Goal: Task Accomplishment & Management: Complete application form

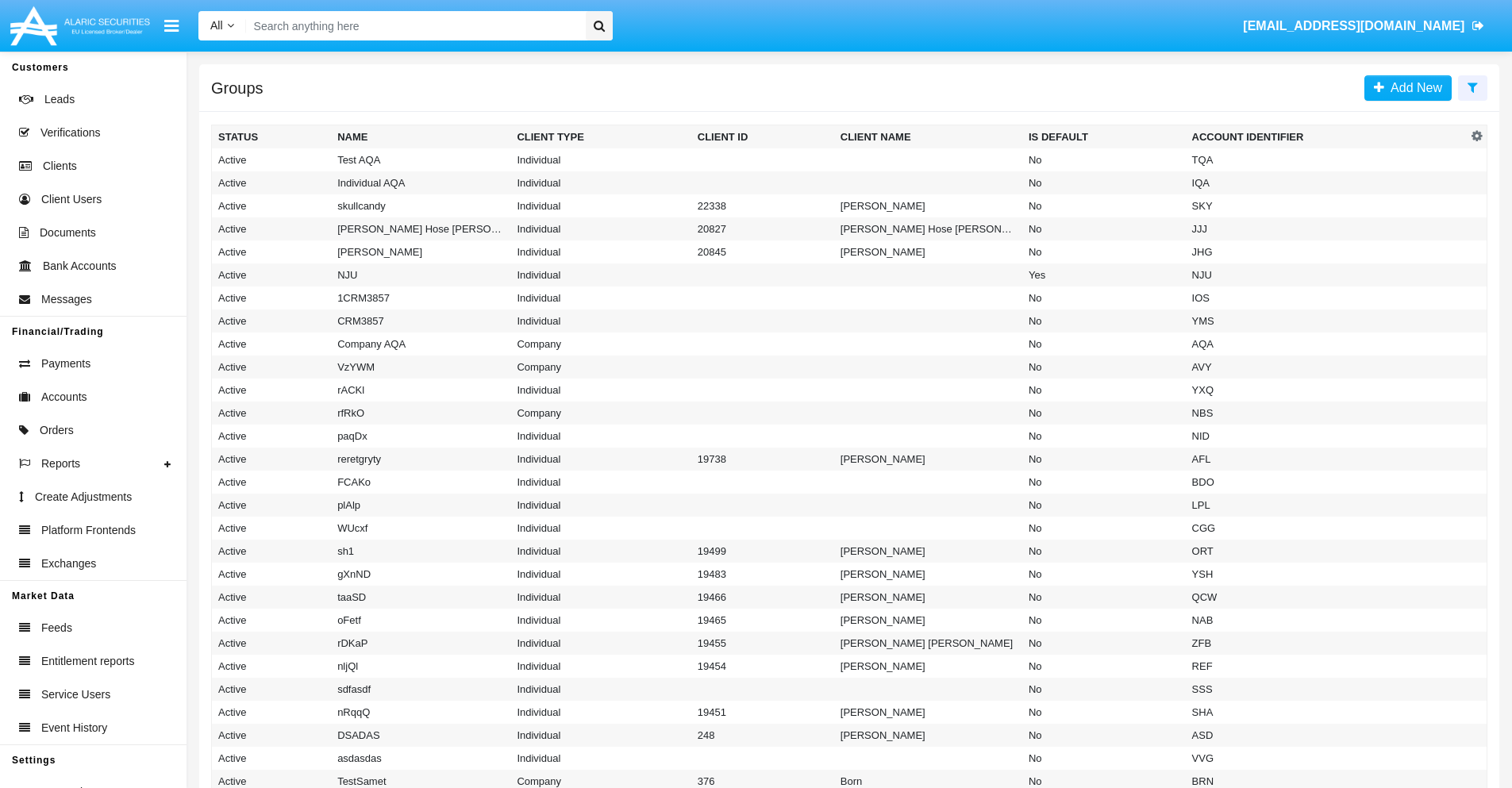
click at [1472, 86] on icon at bounding box center [1473, 87] width 10 height 13
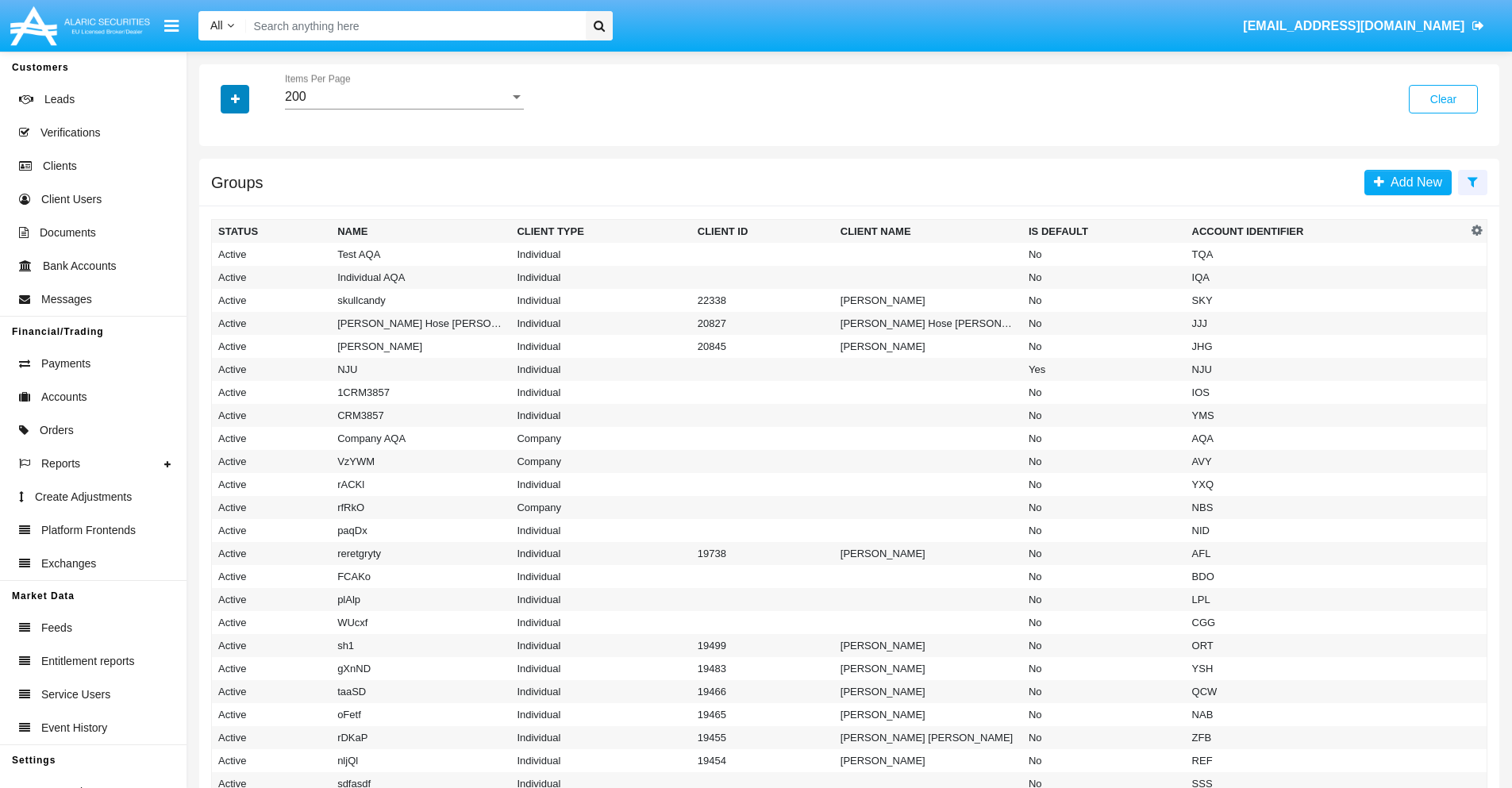
click at [235, 98] on icon "button" at bounding box center [235, 99] width 9 height 11
click at [280, 270] on span "Account Identifier" at bounding box center [280, 270] width 98 height 19
click at [218, 276] on input "Account Identifier" at bounding box center [218, 276] width 1 height 1
checkbox input "true"
click at [235, 98] on icon "button" at bounding box center [235, 99] width 9 height 11
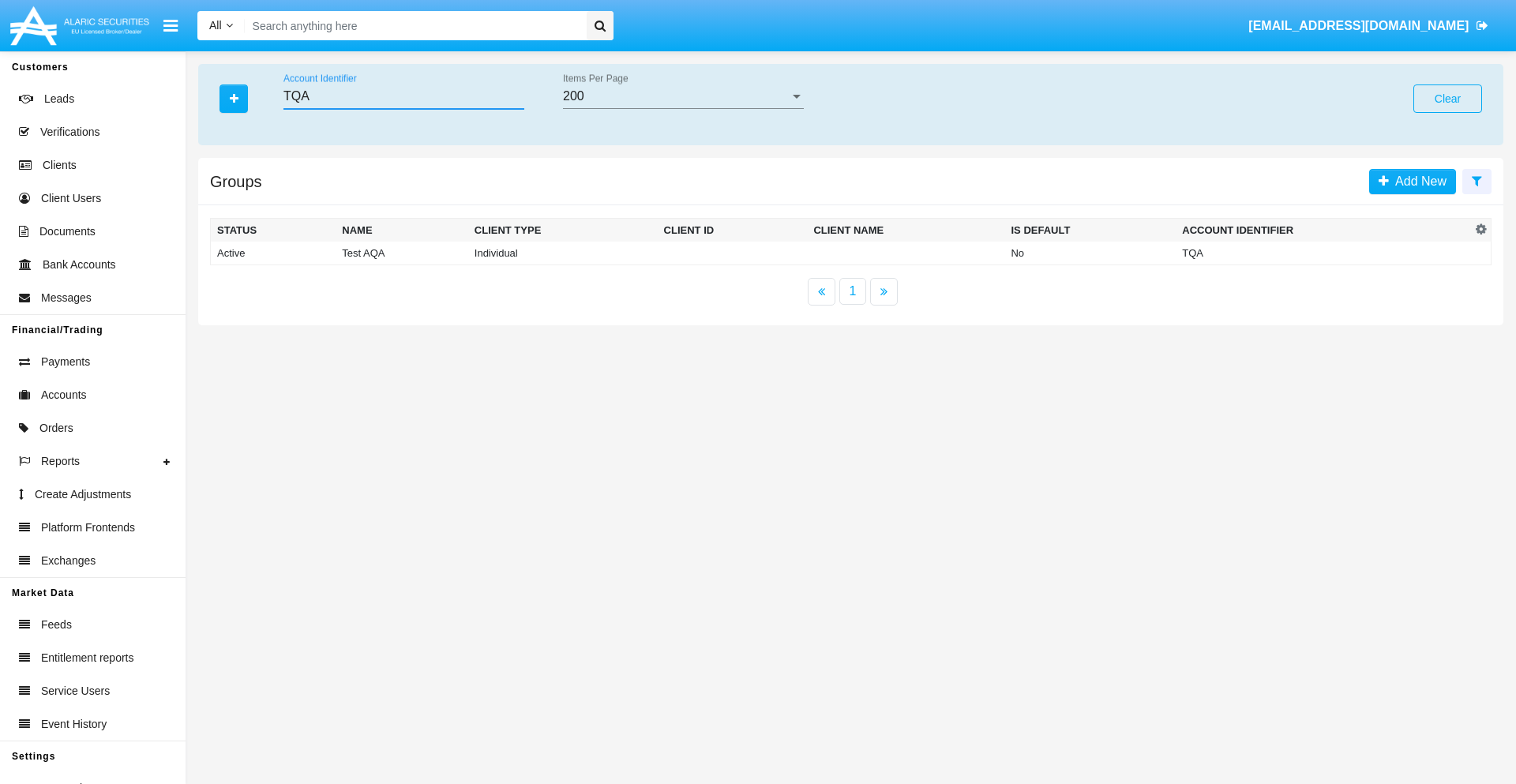
click at [403, 96] on input "TQA" at bounding box center [403, 96] width 241 height 14
type input "TQA"
click at [1323, 253] on td "TQA" at bounding box center [1323, 253] width 295 height 24
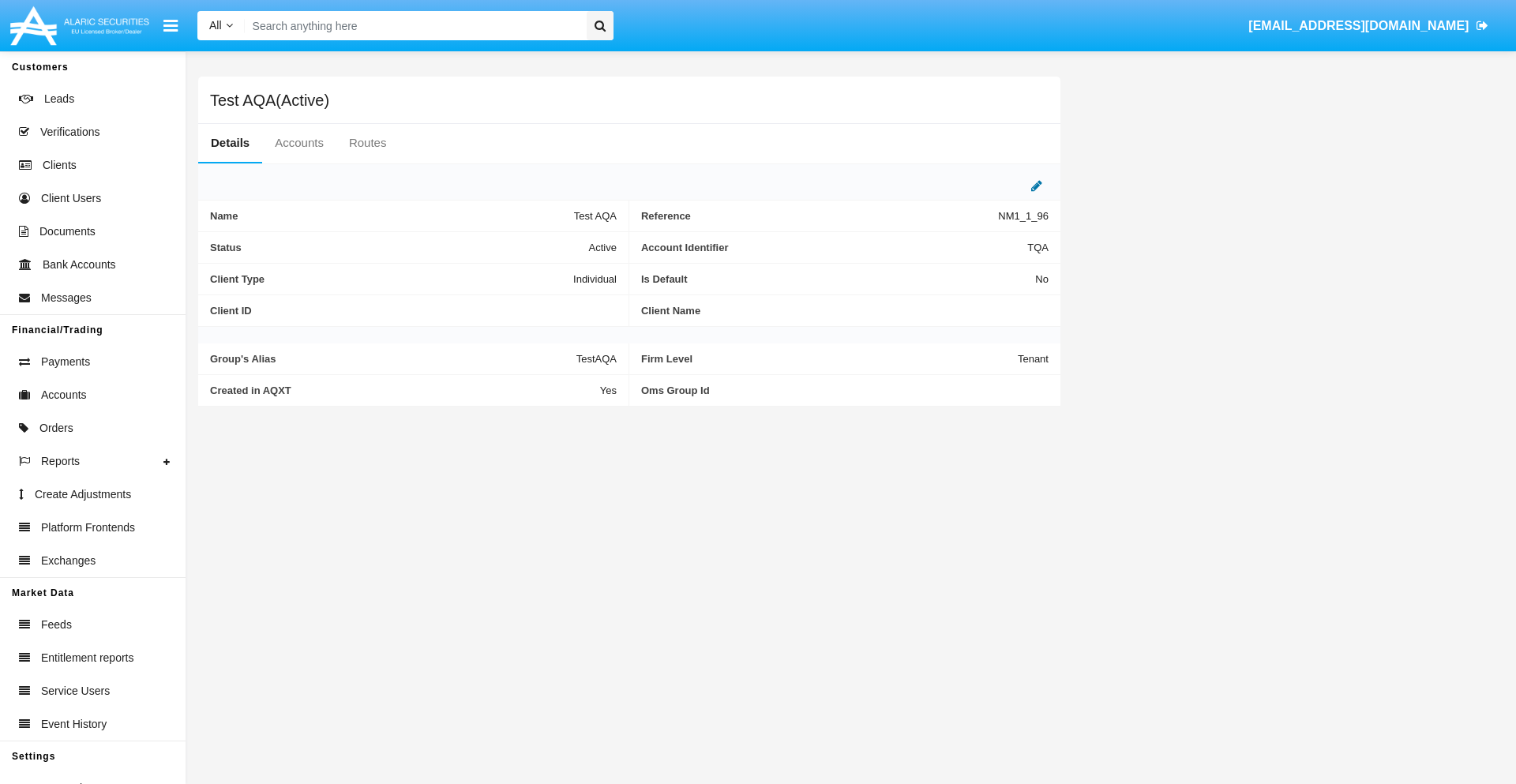
click at [1037, 185] on icon at bounding box center [1037, 186] width 11 height 13
click at [545, 243] on div "Active" at bounding box center [539, 243] width 128 height 14
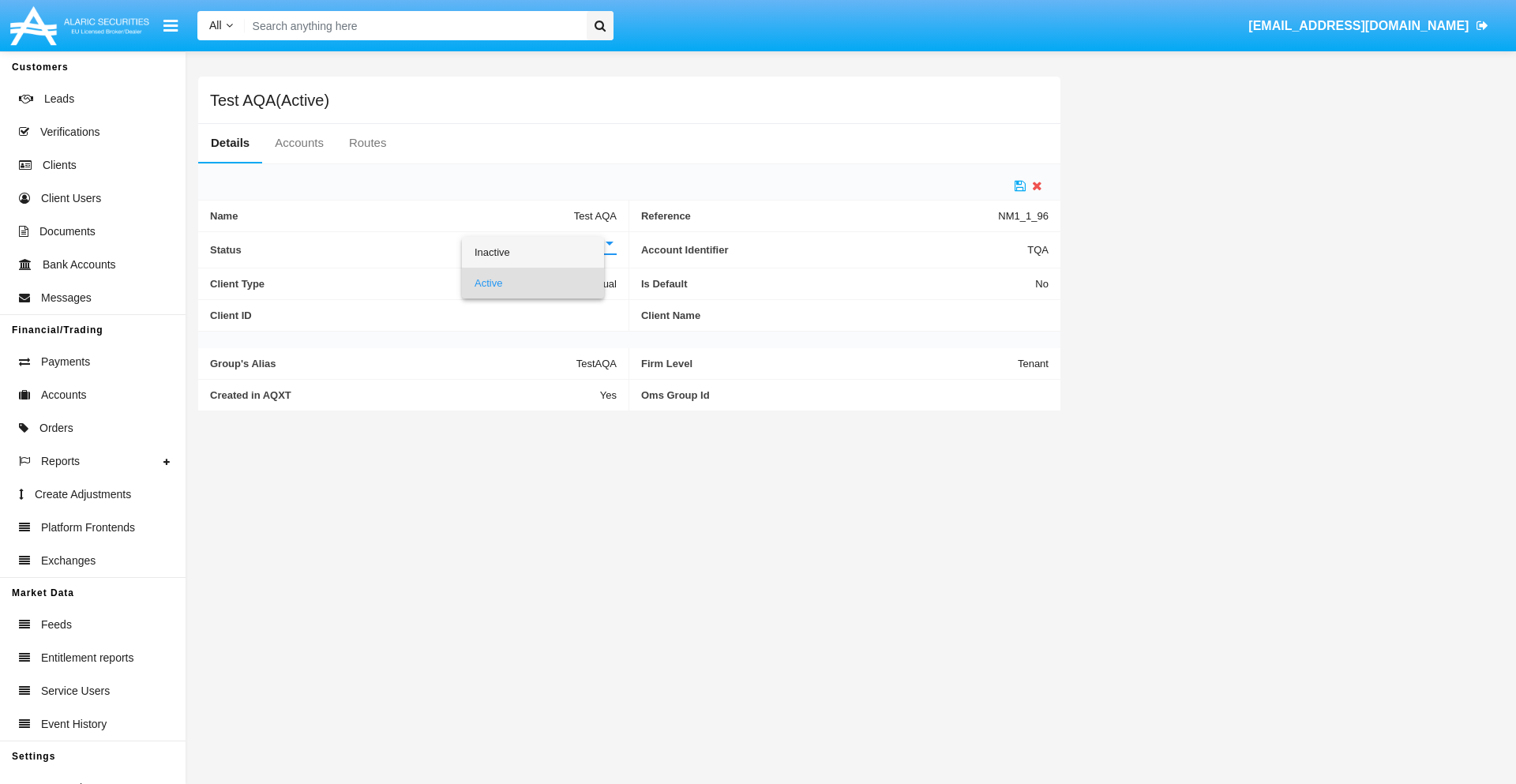
click at [545, 252] on span "Inactive" at bounding box center [533, 252] width 117 height 30
click at [1020, 185] on icon at bounding box center [1020, 186] width 11 height 13
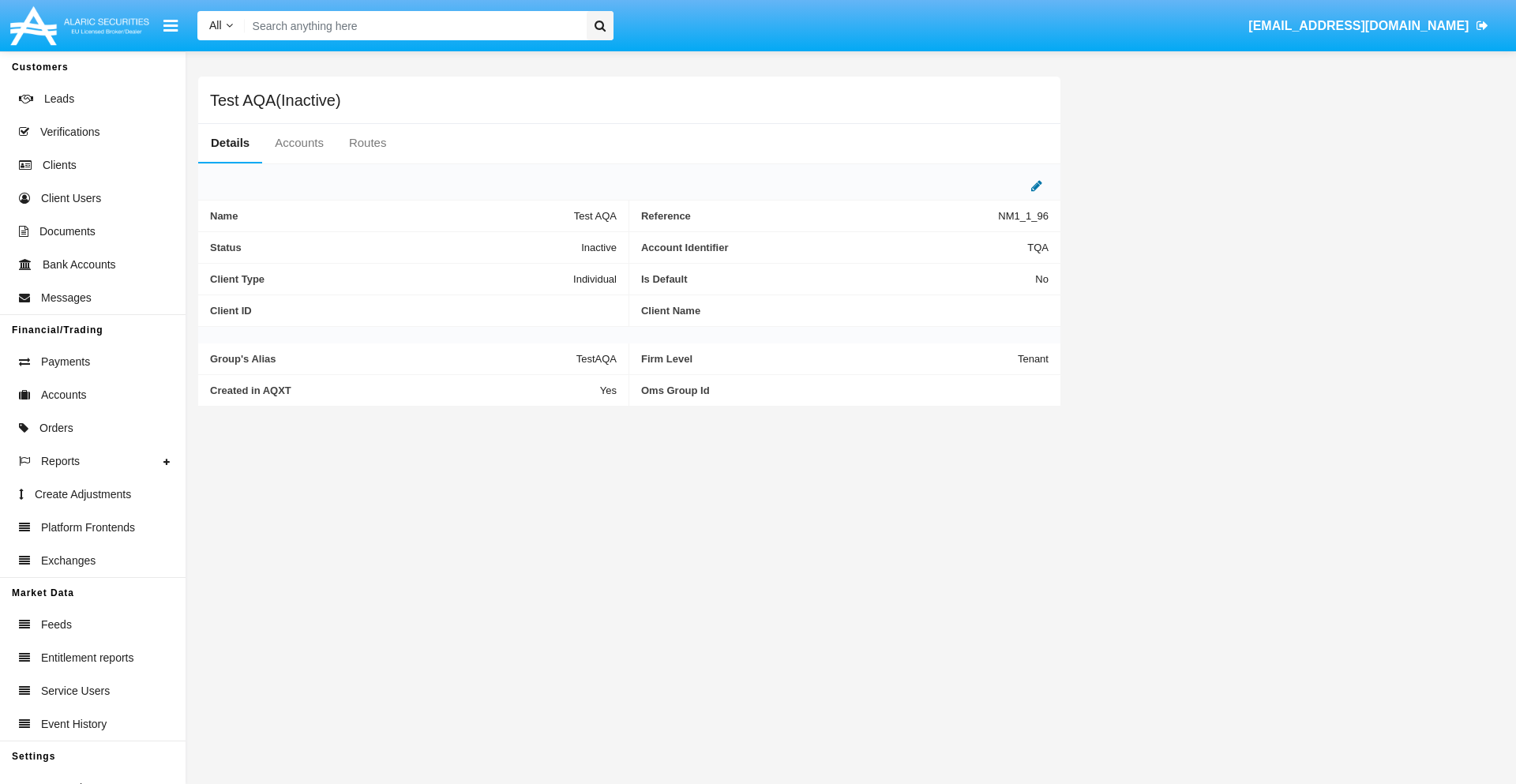
click at [1037, 185] on icon at bounding box center [1037, 186] width 11 height 13
click at [545, 243] on div "Inactive" at bounding box center [539, 243] width 128 height 14
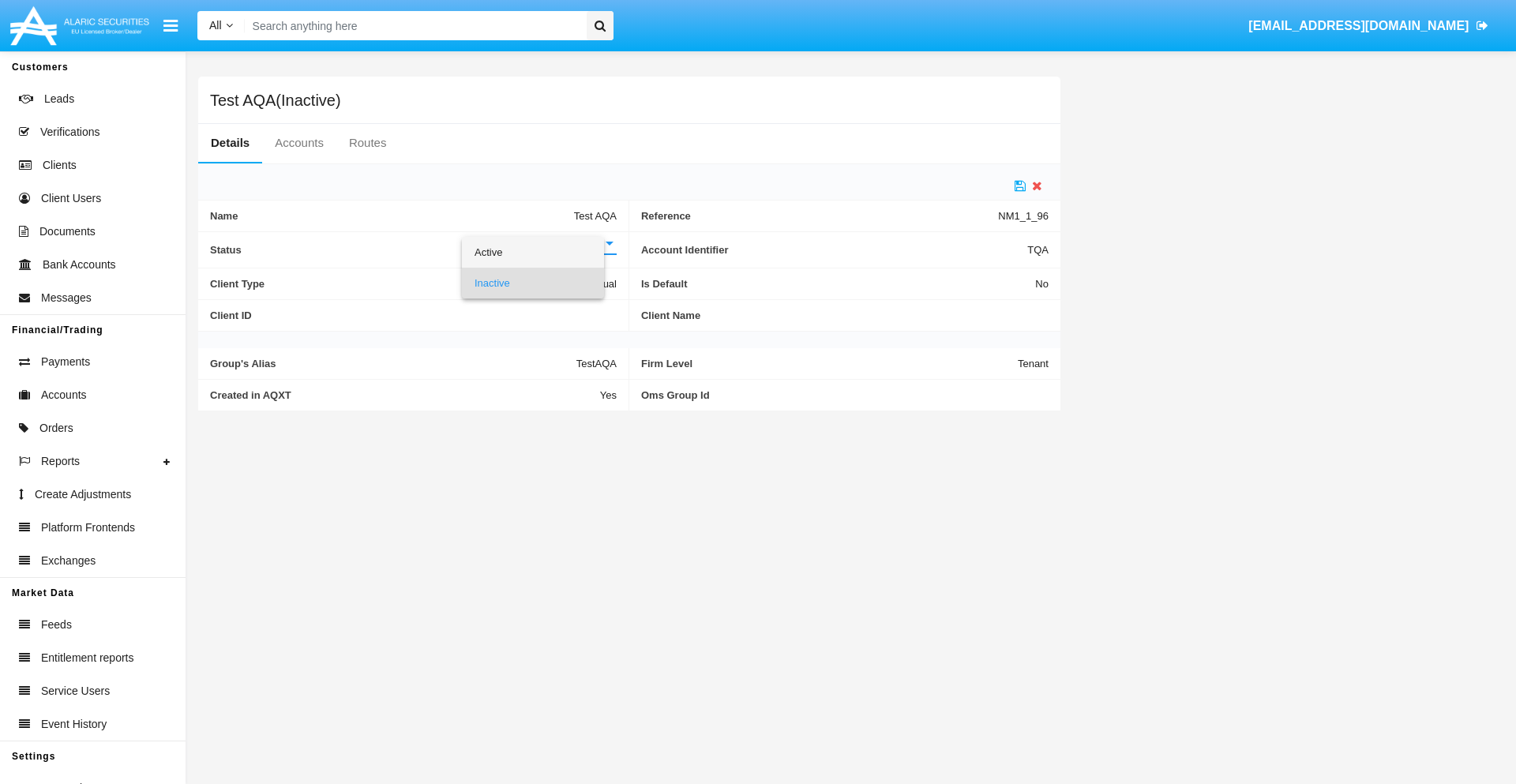
click at [545, 252] on span "Active" at bounding box center [533, 252] width 117 height 30
click at [1020, 185] on icon at bounding box center [1020, 186] width 11 height 13
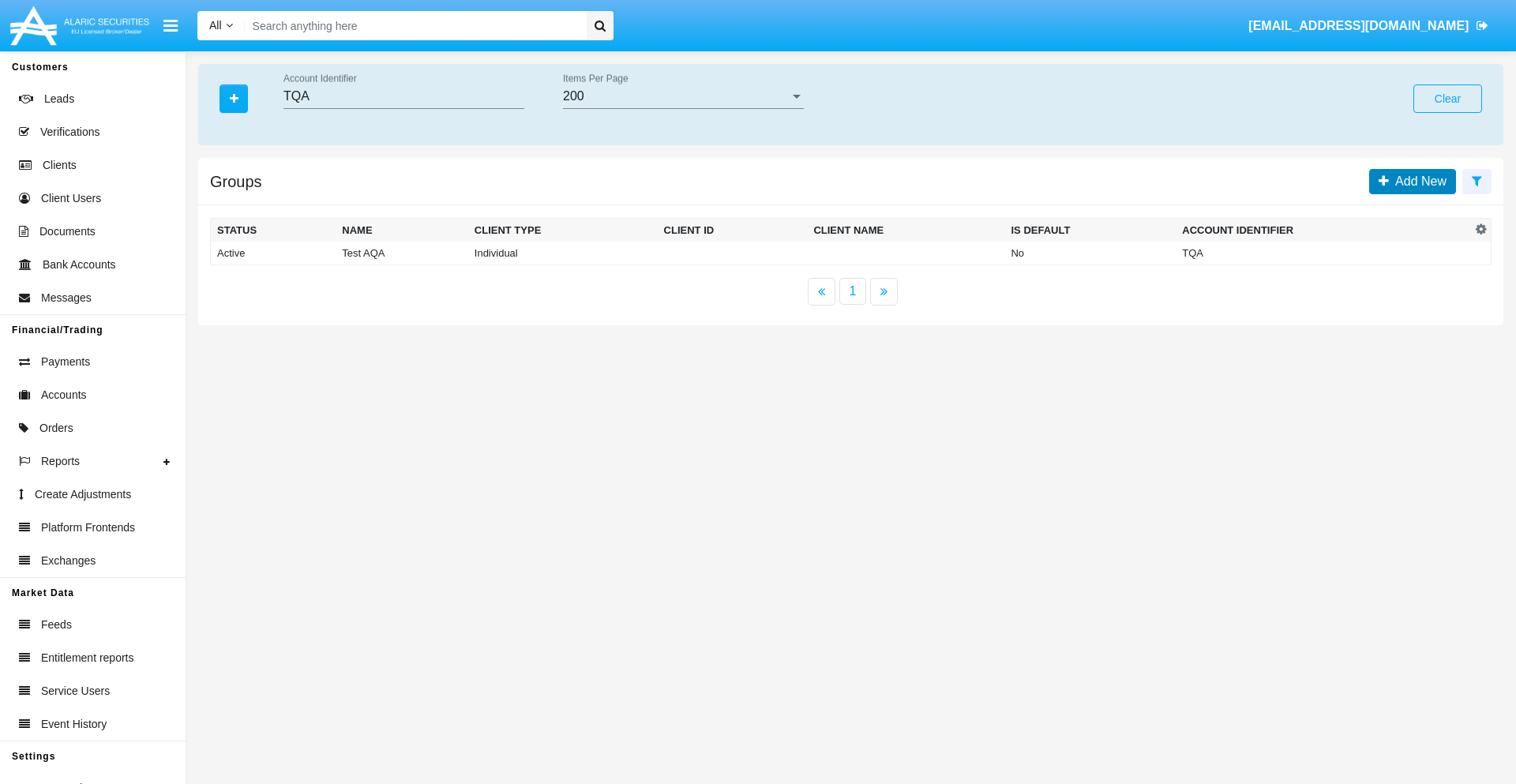
click at [1417, 180] on span "Add New" at bounding box center [1418, 181] width 58 height 14
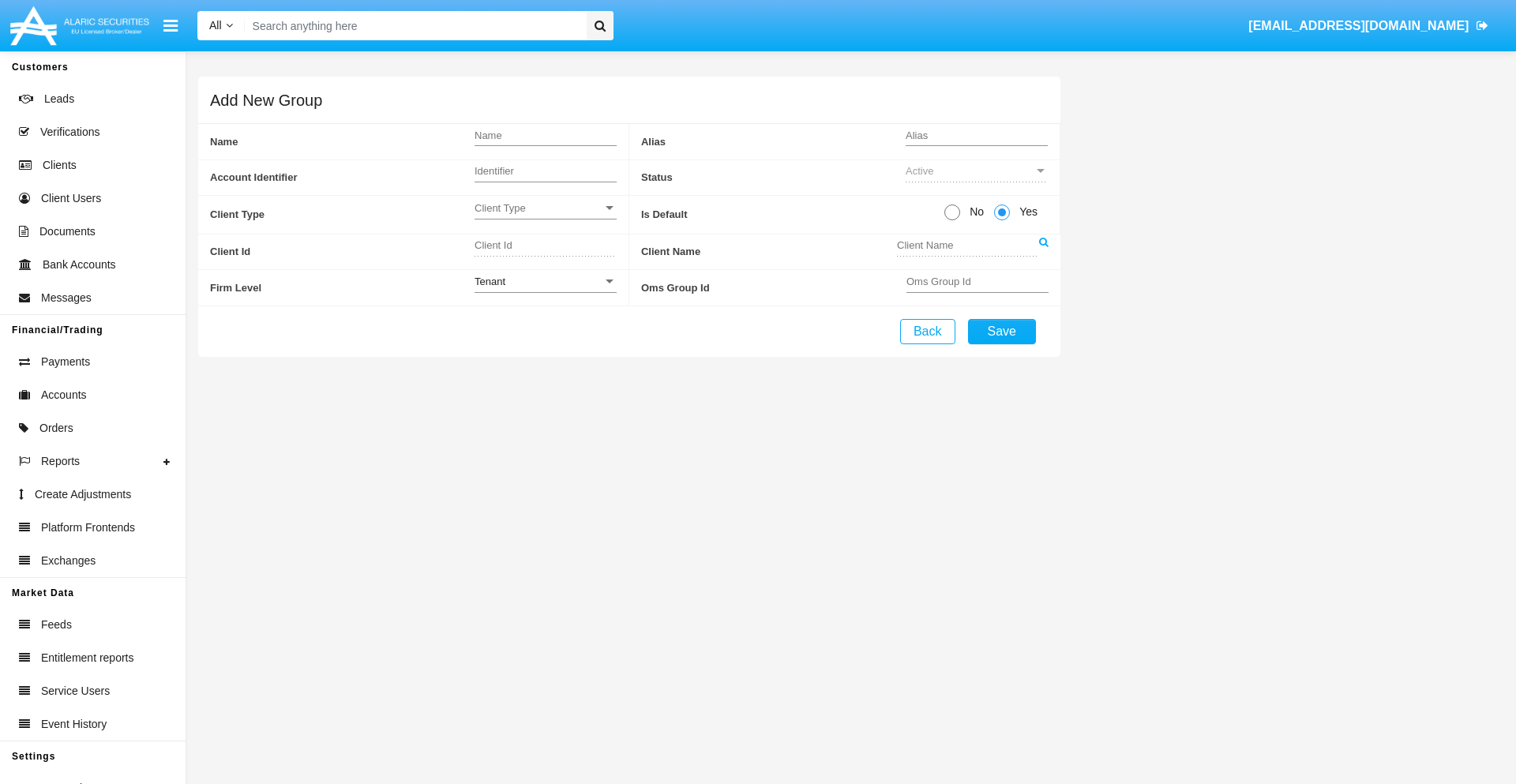
click at [545, 208] on span "Client Type" at bounding box center [539, 208] width 128 height 14
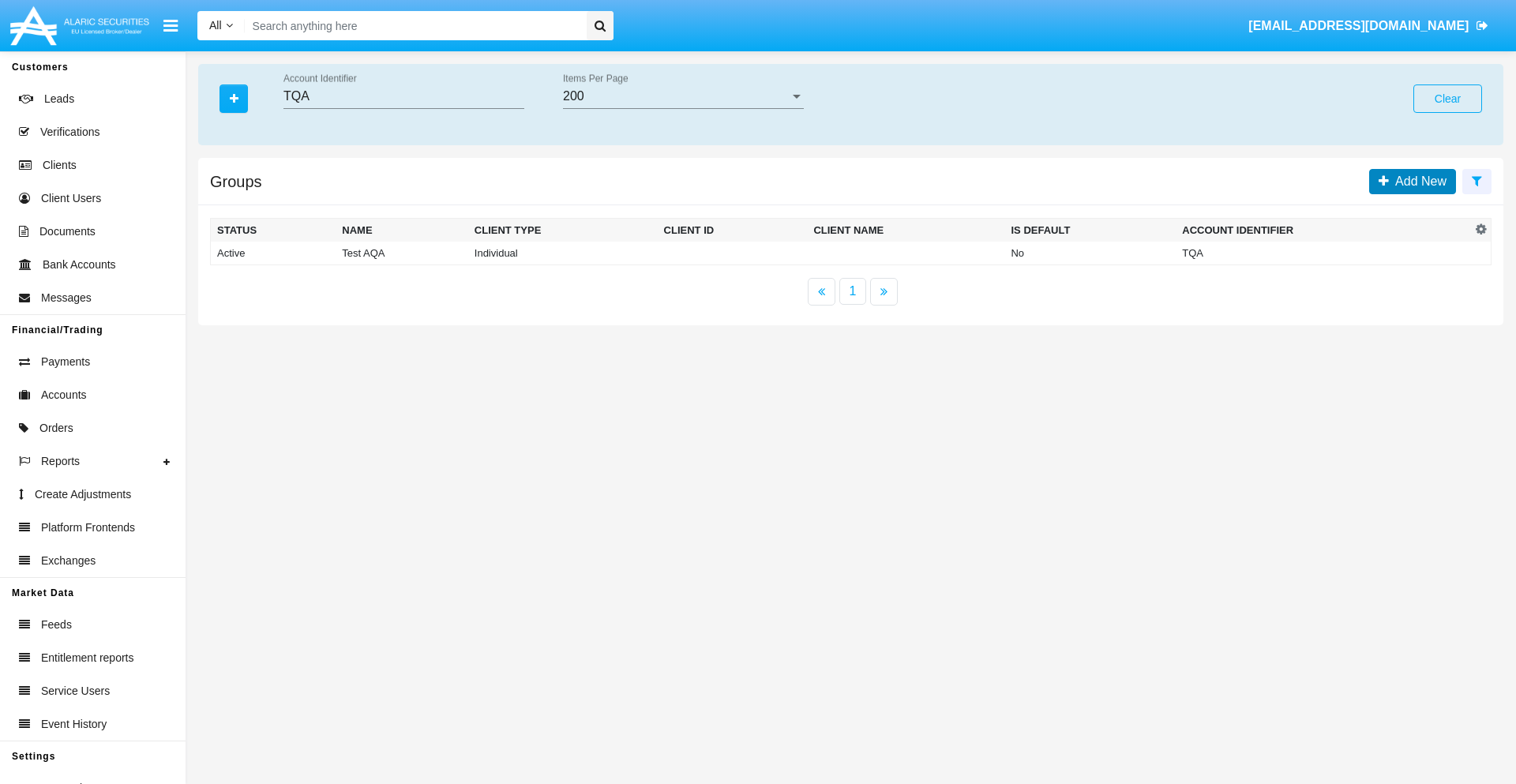
click at [1417, 180] on span "Add New" at bounding box center [1418, 181] width 58 height 14
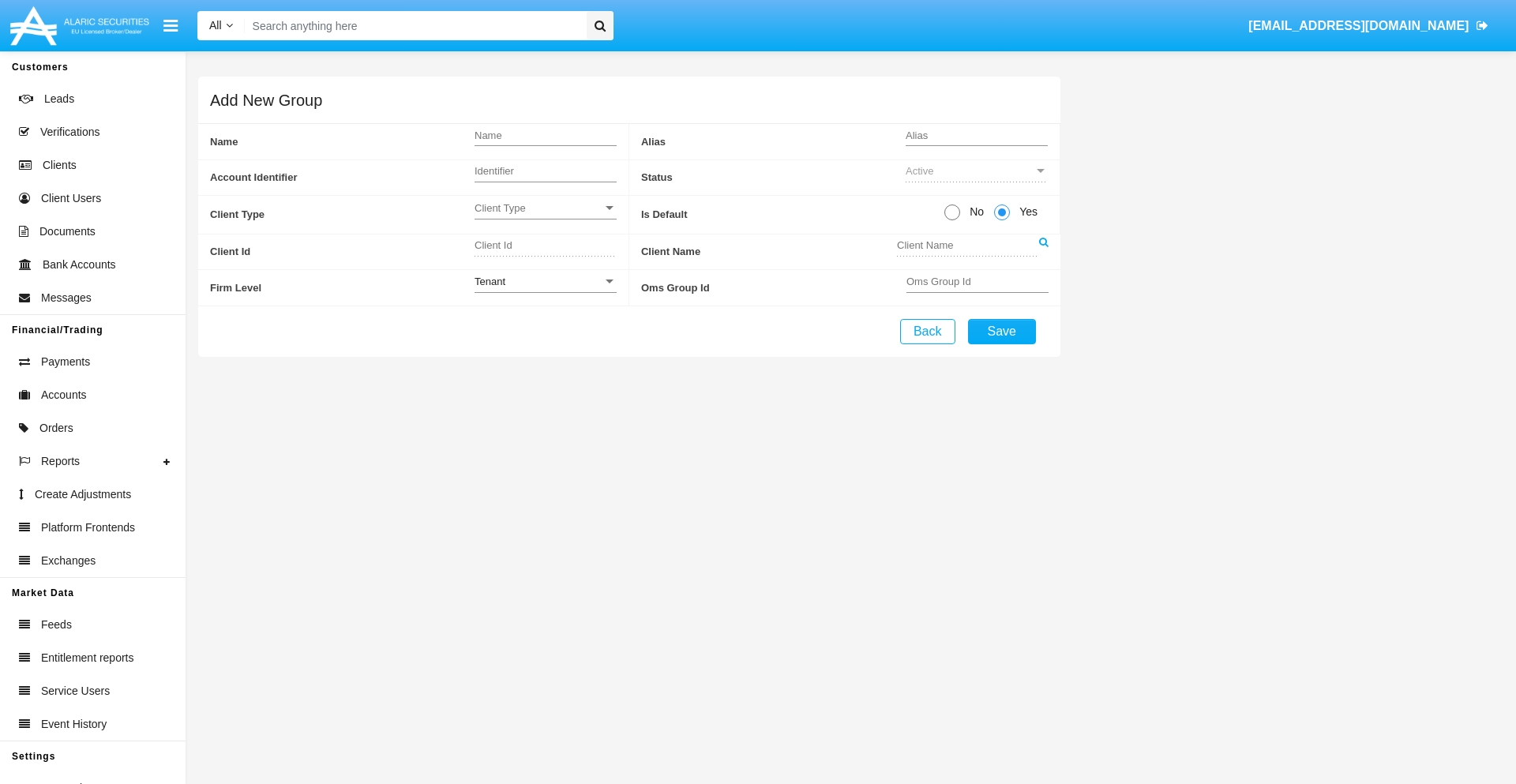
click at [974, 212] on span "No" at bounding box center [974, 212] width 27 height 17
click at [952, 220] on input "No" at bounding box center [951, 220] width 1 height 1
radio input "true"
click at [545, 281] on div "Tenant" at bounding box center [539, 281] width 128 height 14
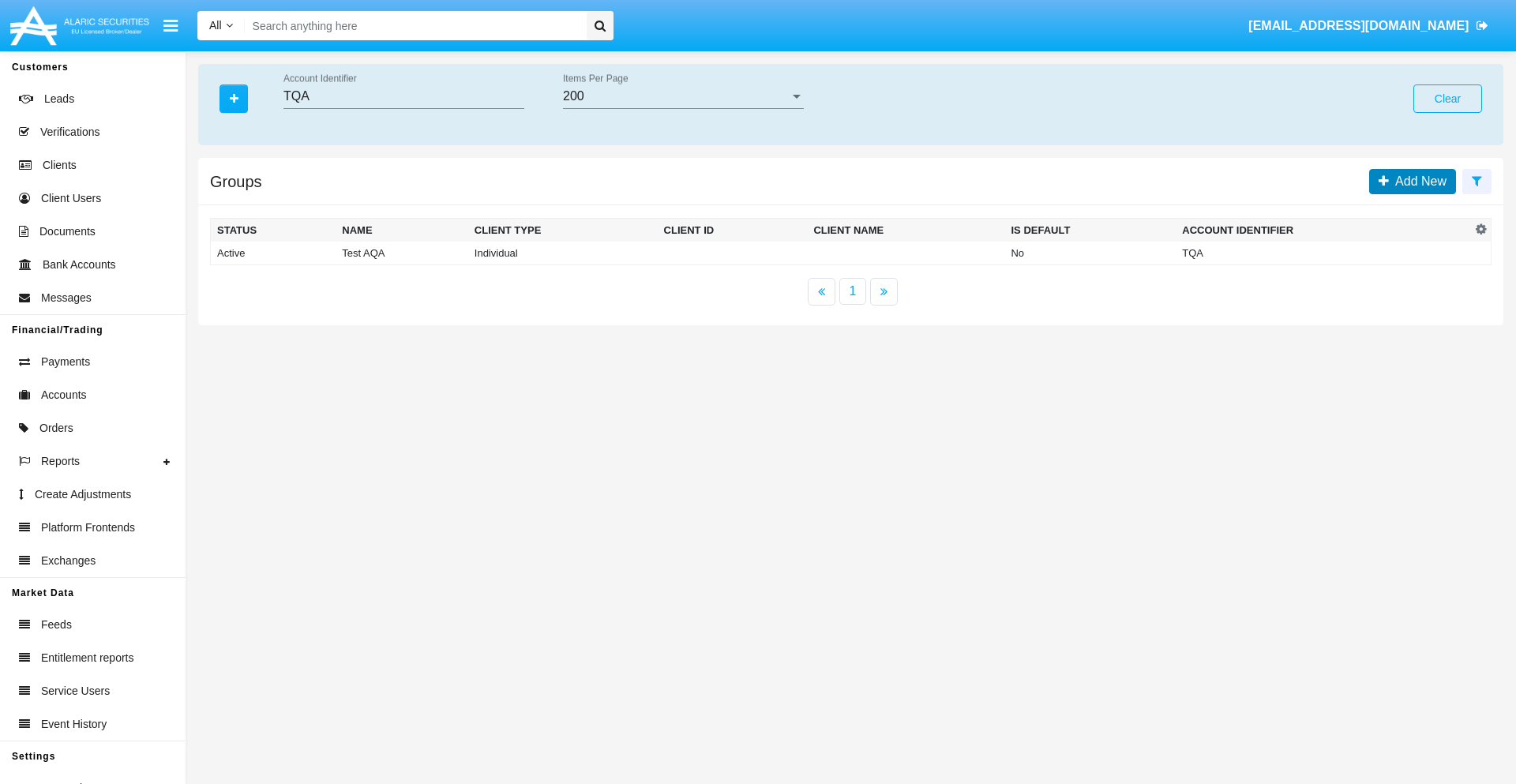
click at [1417, 180] on span "Add New" at bounding box center [1418, 181] width 58 height 14
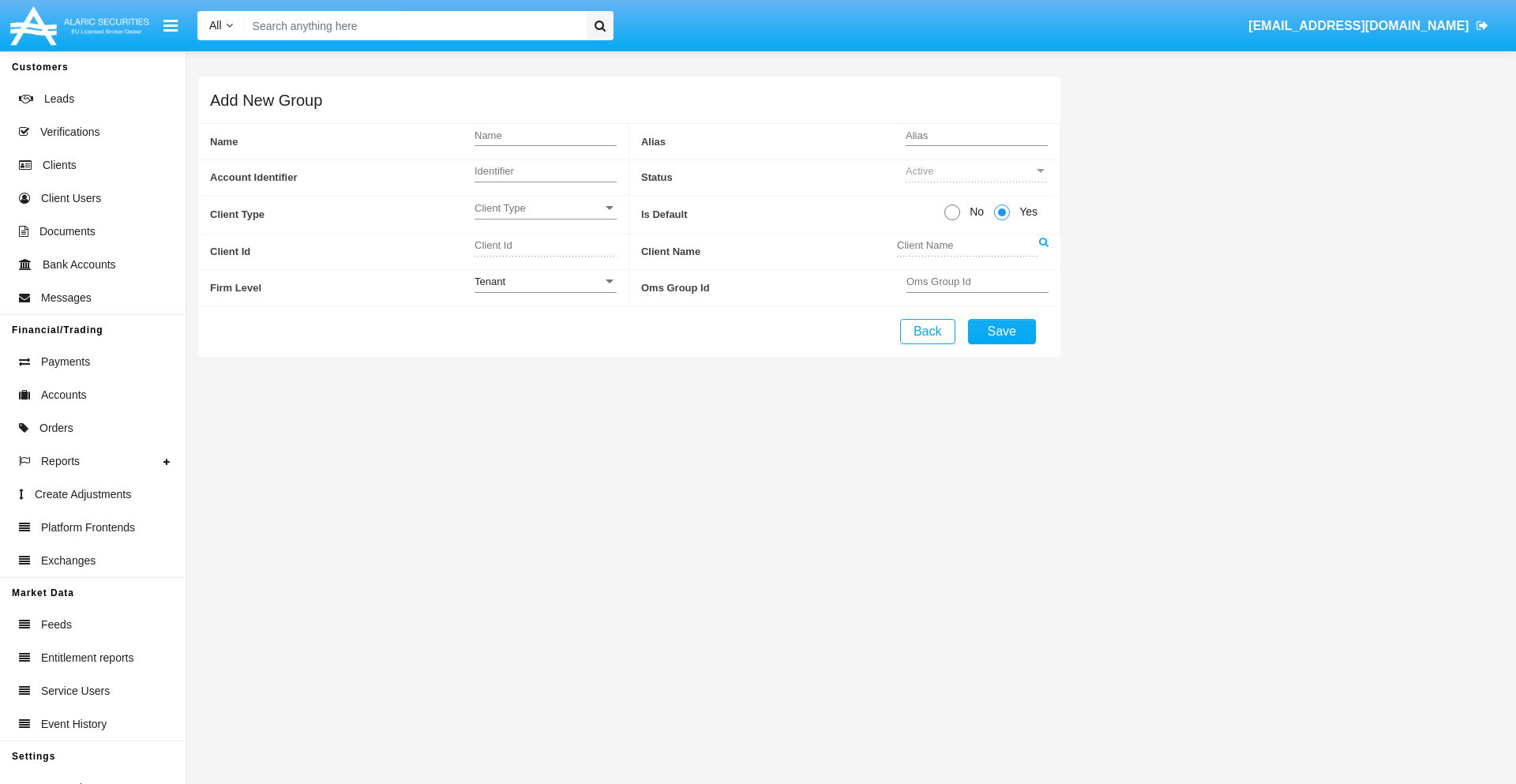
click at [974, 212] on span "No" at bounding box center [974, 212] width 27 height 17
click at [952, 220] on input "No" at bounding box center [951, 220] width 1 height 1
radio input "true"
click at [1026, 212] on span "Yes" at bounding box center [1025, 212] width 31 height 17
click at [1002, 220] on input "Yes" at bounding box center [1001, 220] width 1 height 1
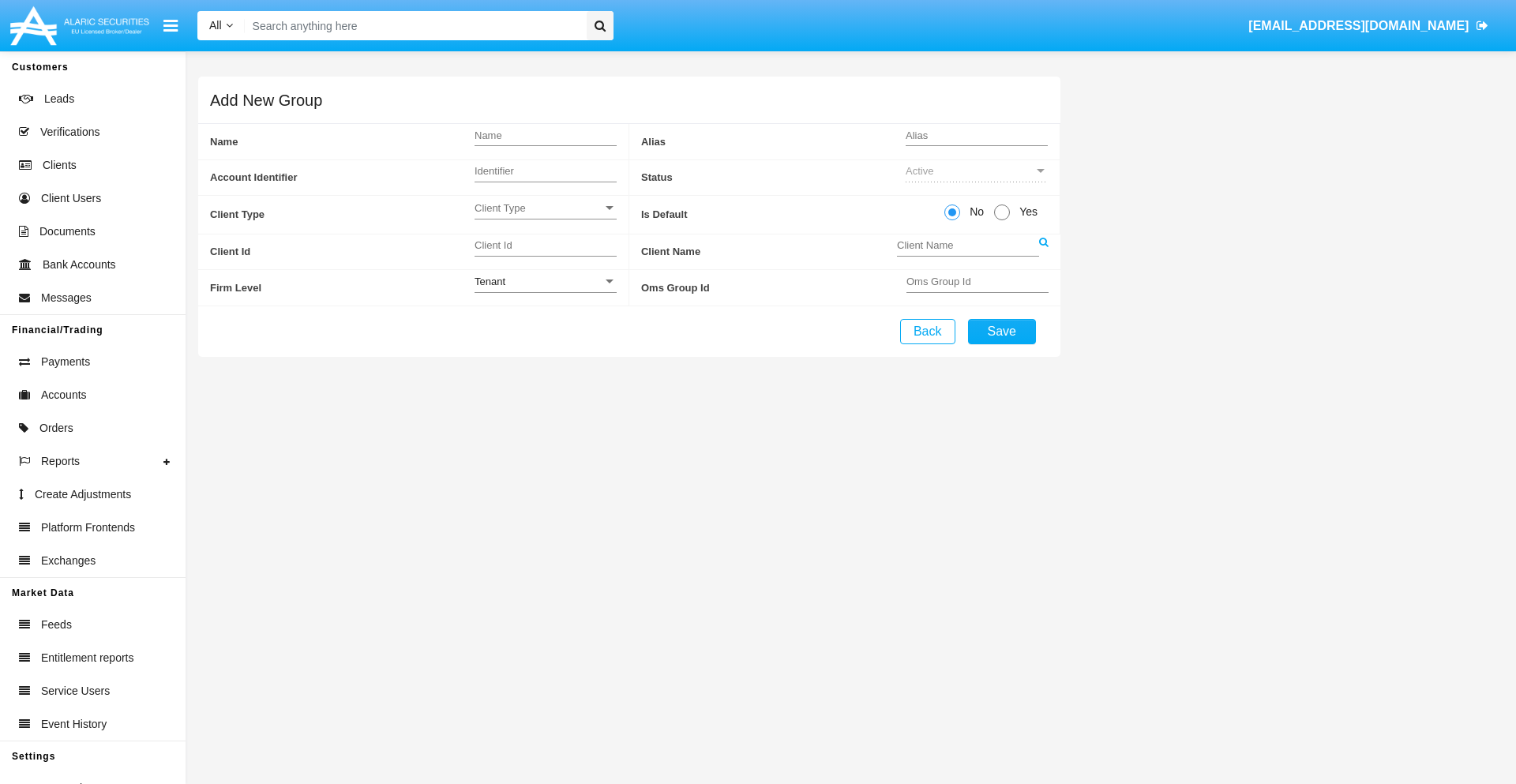
radio input "true"
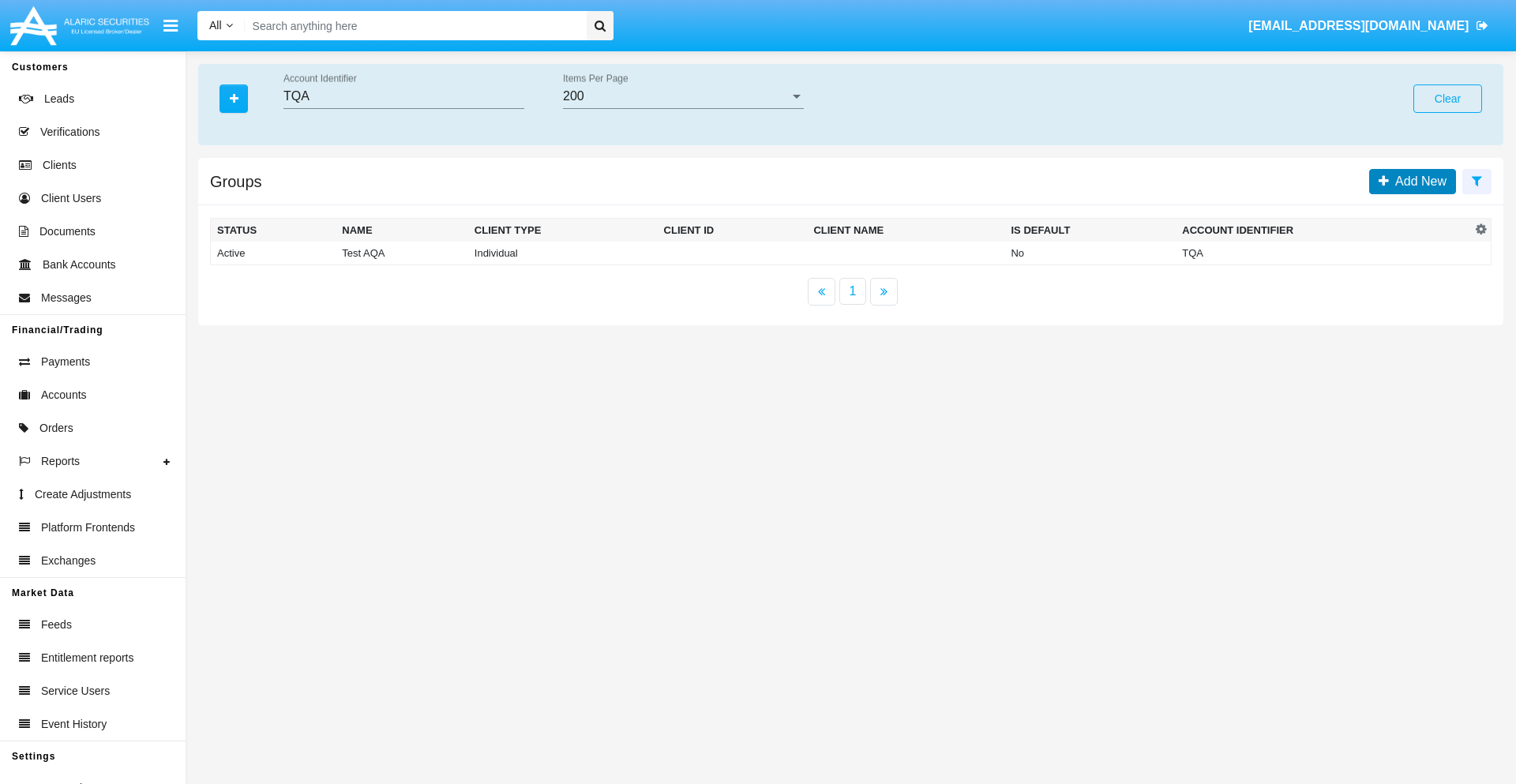
click at [1417, 180] on span "Add New" at bounding box center [1418, 181] width 58 height 14
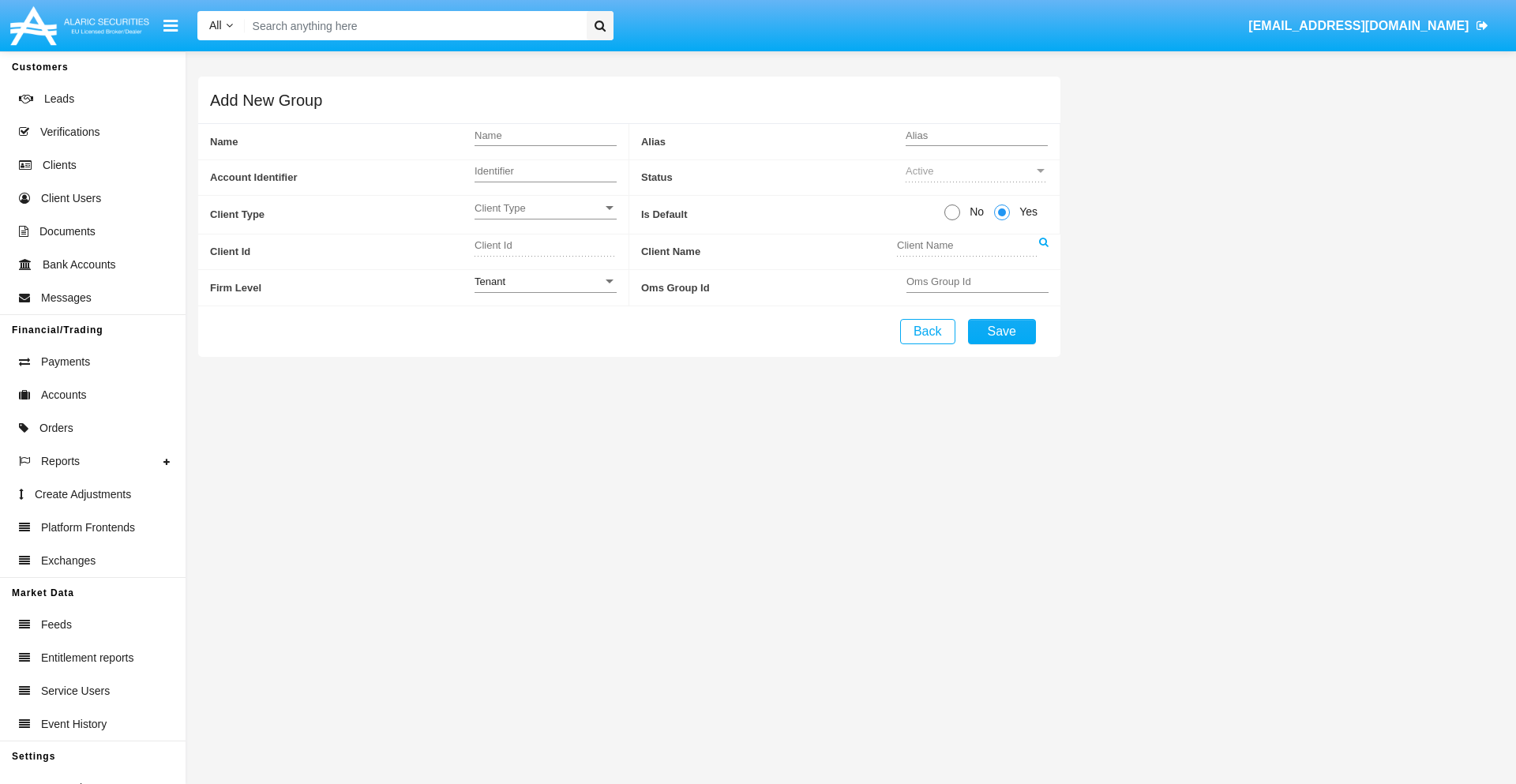
click at [974, 212] on span "No" at bounding box center [974, 212] width 27 height 17
click at [952, 220] on input "No" at bounding box center [951, 220] width 1 height 1
radio input "true"
click at [545, 208] on span "Client Type" at bounding box center [539, 208] width 128 height 14
click at [545, 216] on span "Individual" at bounding box center [545, 216] width 142 height 30
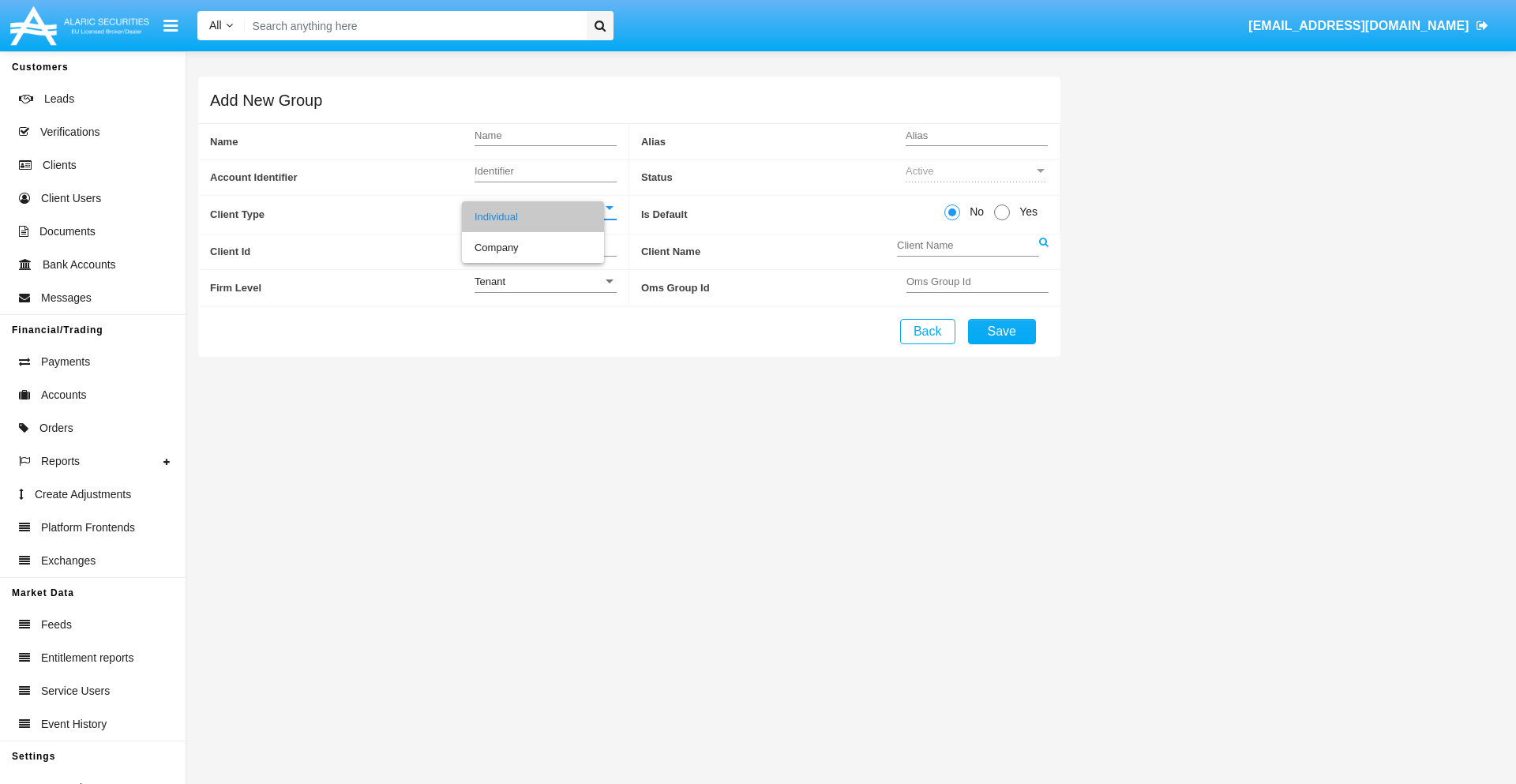
click at [1044, 251] on link at bounding box center [1044, 252] width 10 height 35
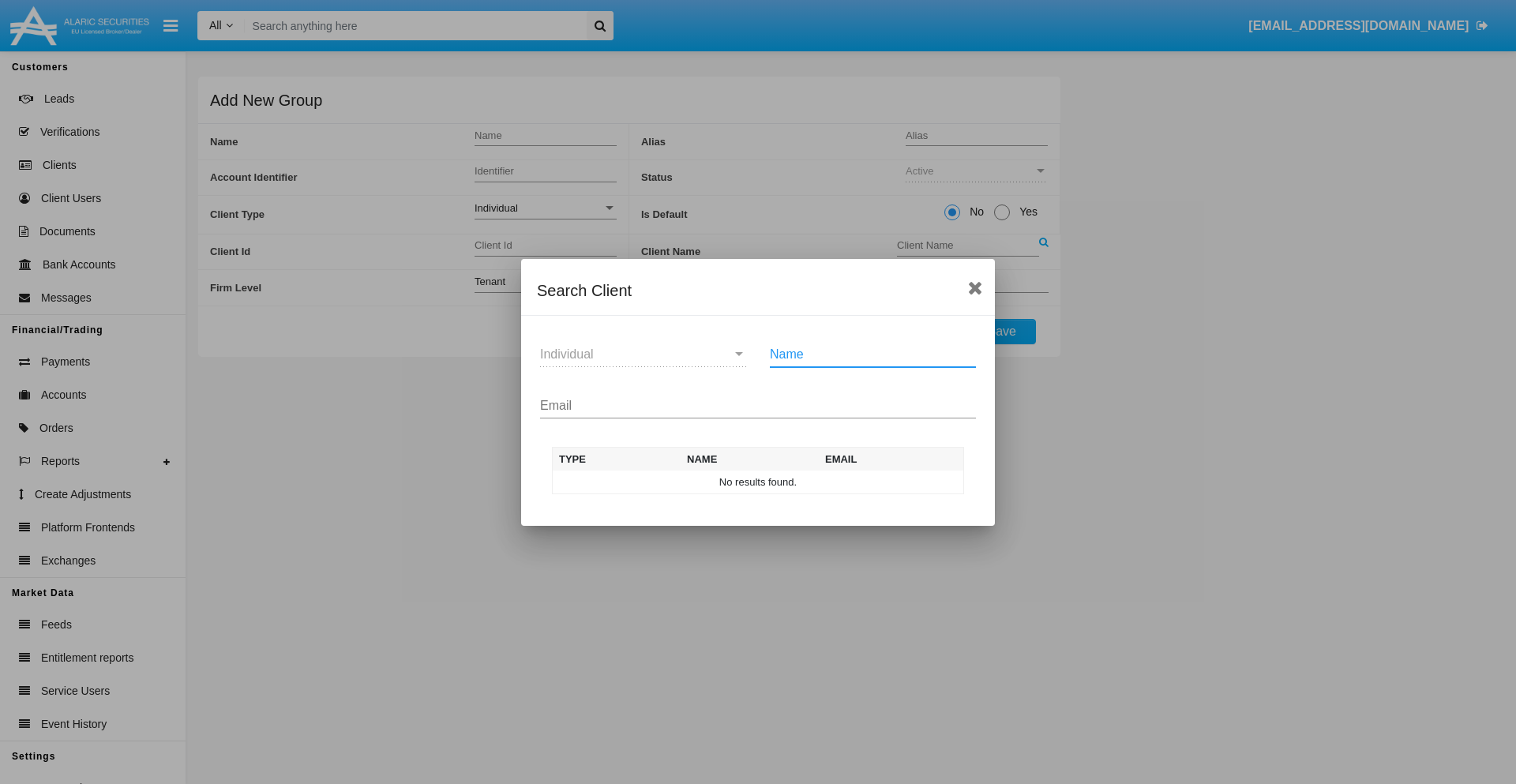
click at [758, 405] on input "Email" at bounding box center [757, 406] width 436 height 14
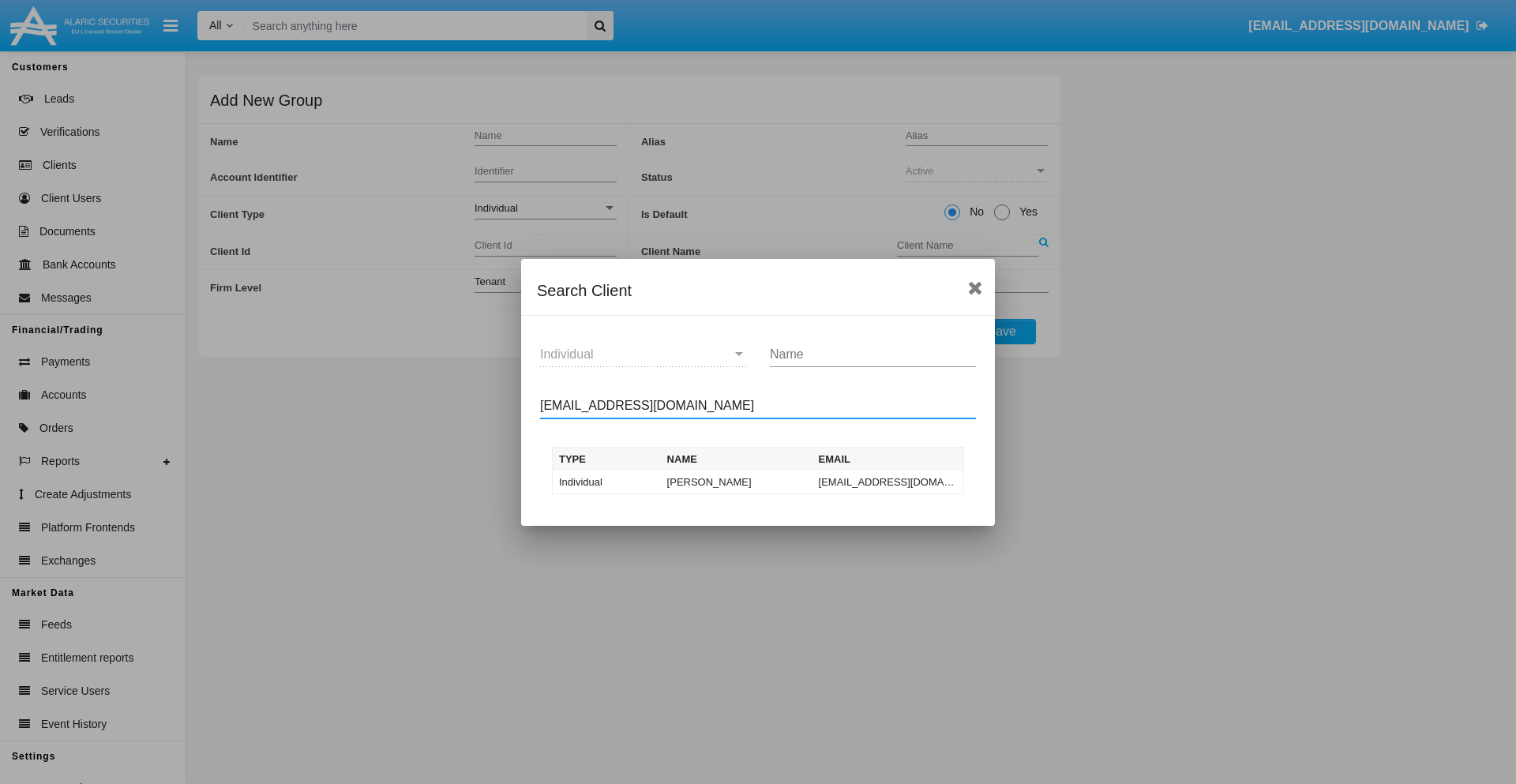
type input "test-user-owl@aqa.com"
